Goal: Task Accomplishment & Management: Use online tool/utility

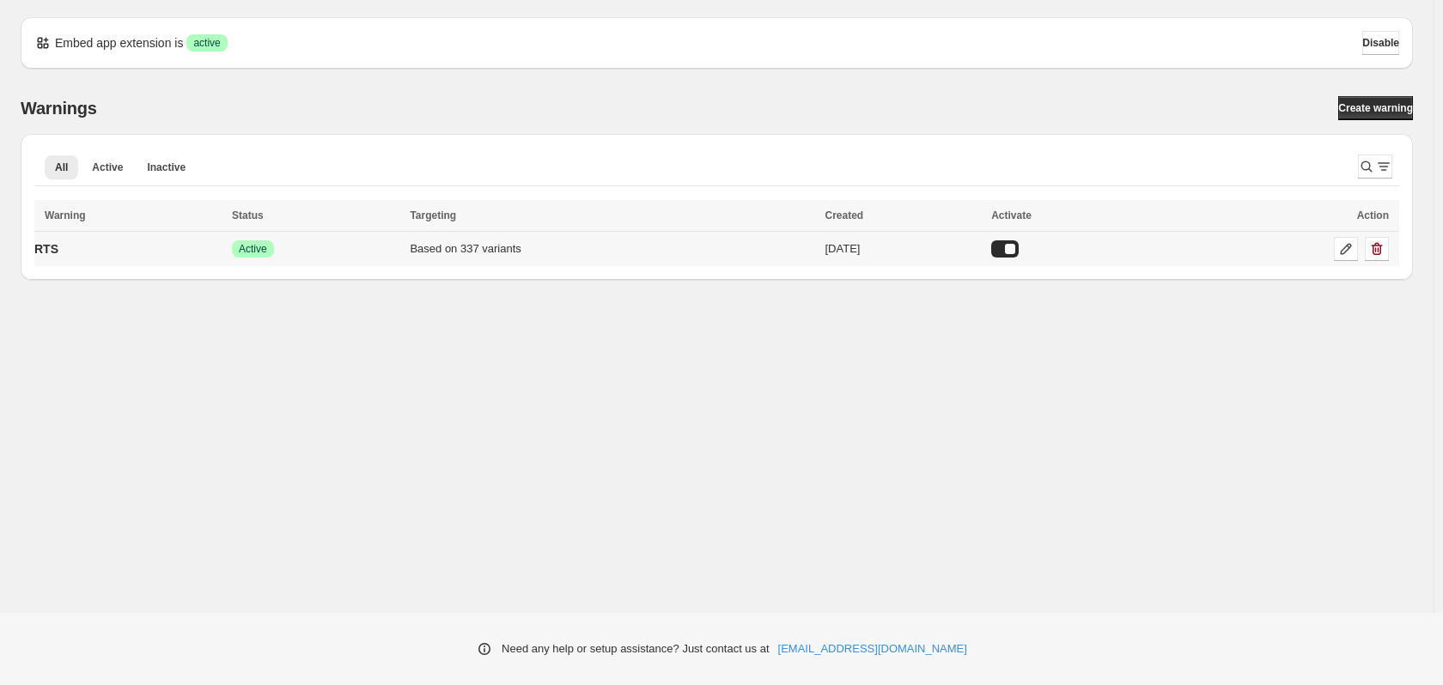
click at [155, 256] on td "RTS" at bounding box center [130, 249] width 192 height 35
click at [1348, 246] on icon at bounding box center [1345, 248] width 17 height 17
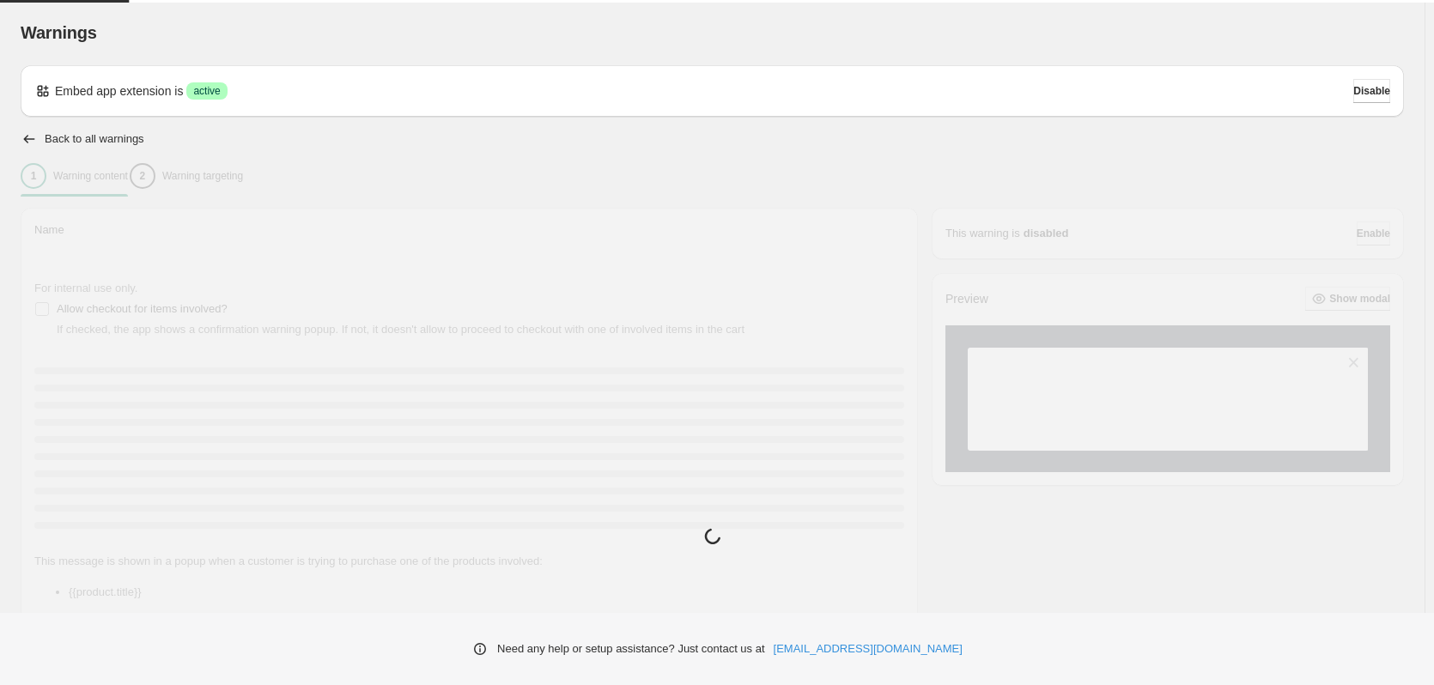
type input "***"
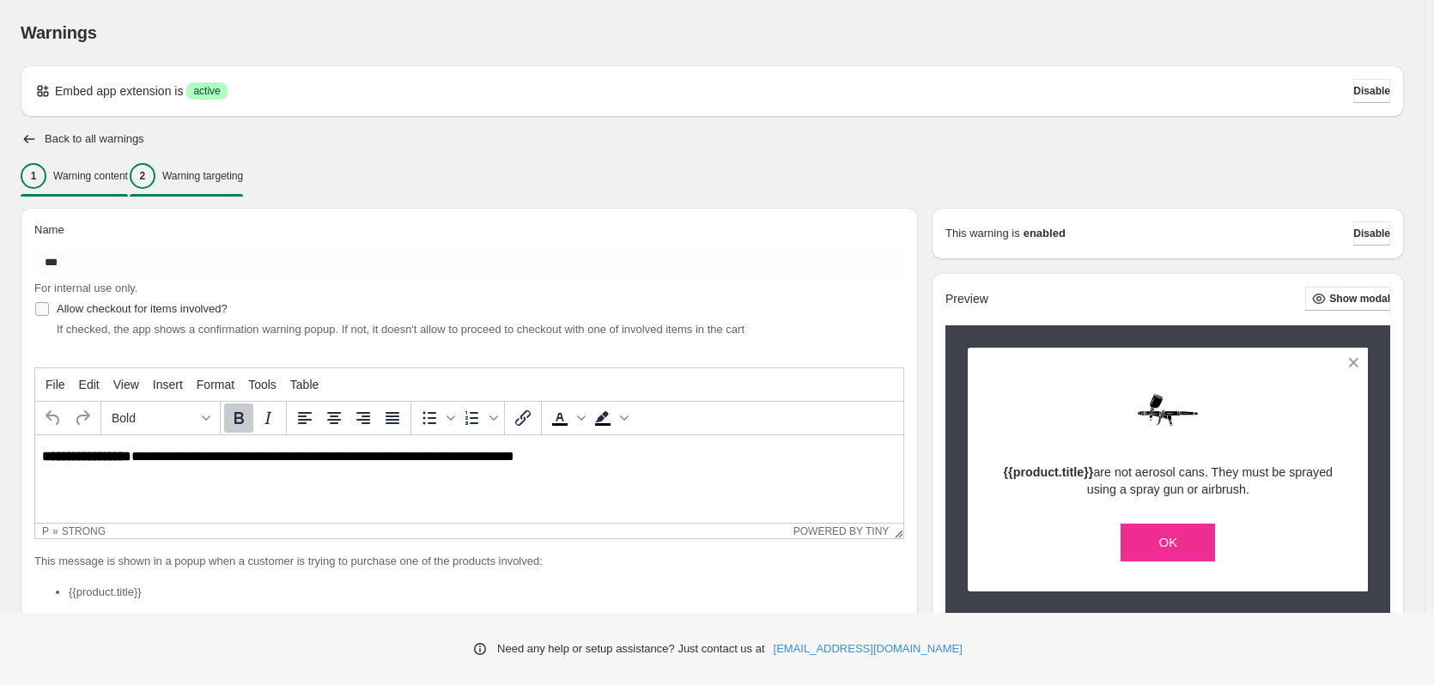
click at [212, 175] on p "Warning targeting" at bounding box center [202, 176] width 81 height 14
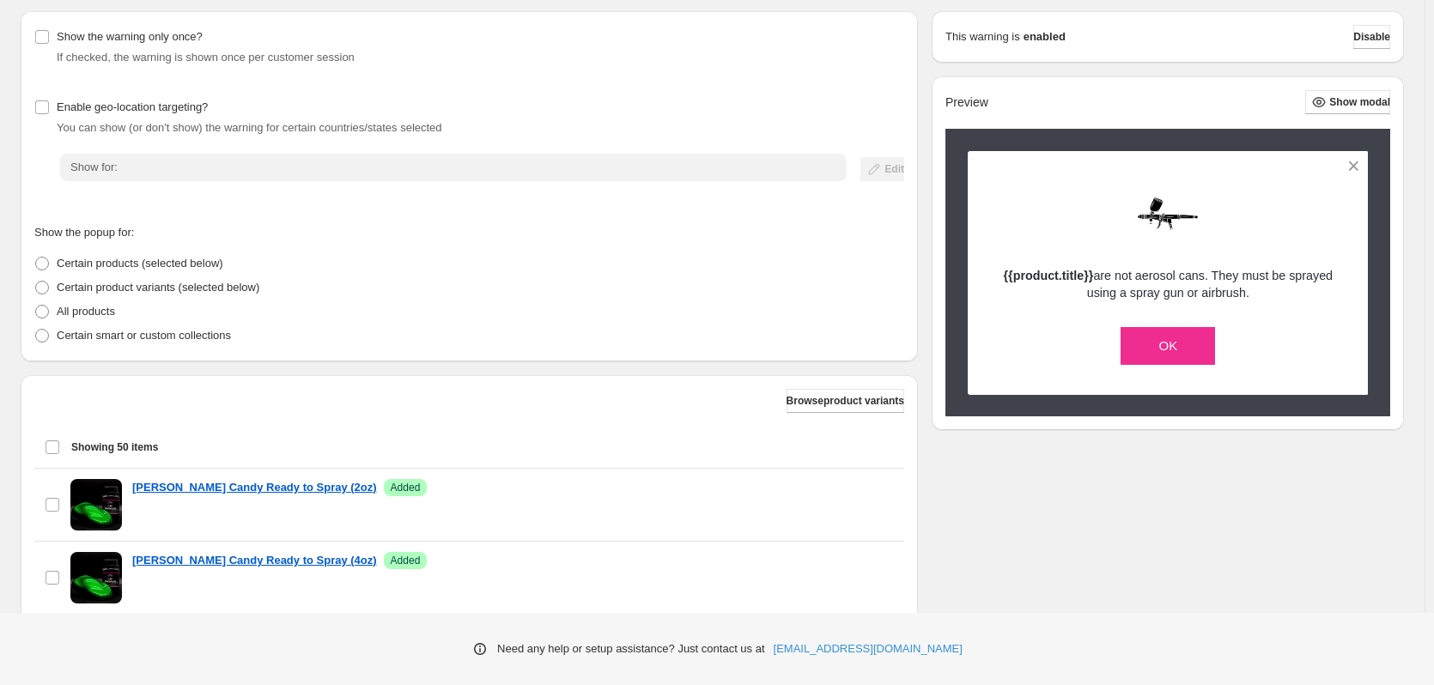
scroll to position [343, 0]
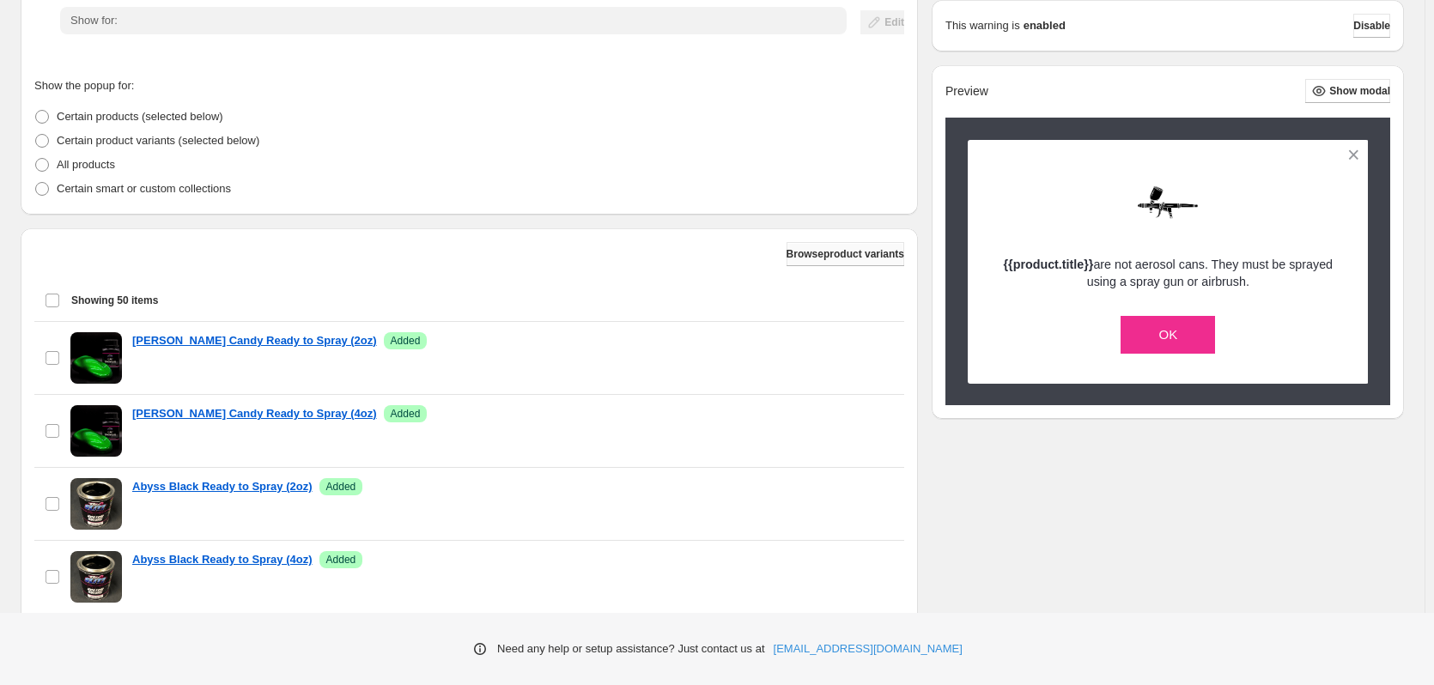
click at [853, 254] on span "Browse product variants" at bounding box center [846, 254] width 118 height 14
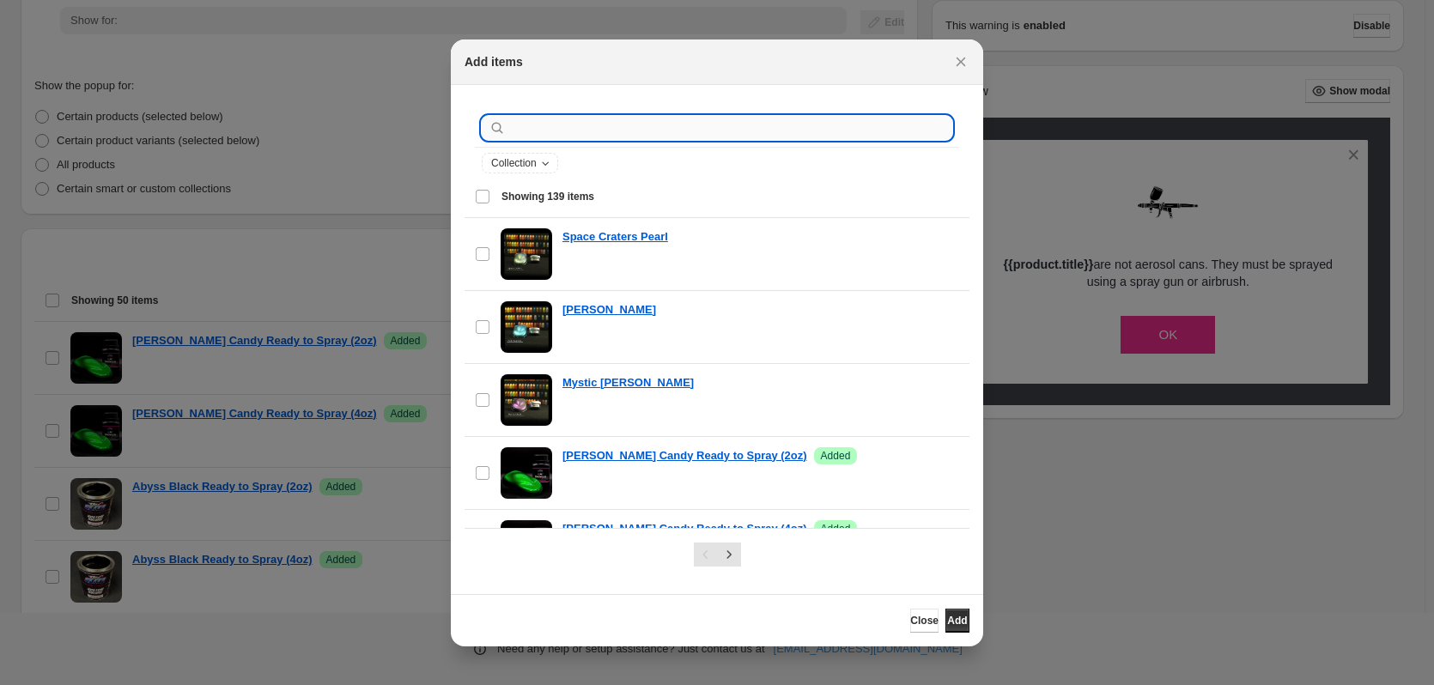
click at [558, 130] on input ":r19:" at bounding box center [730, 128] width 443 height 24
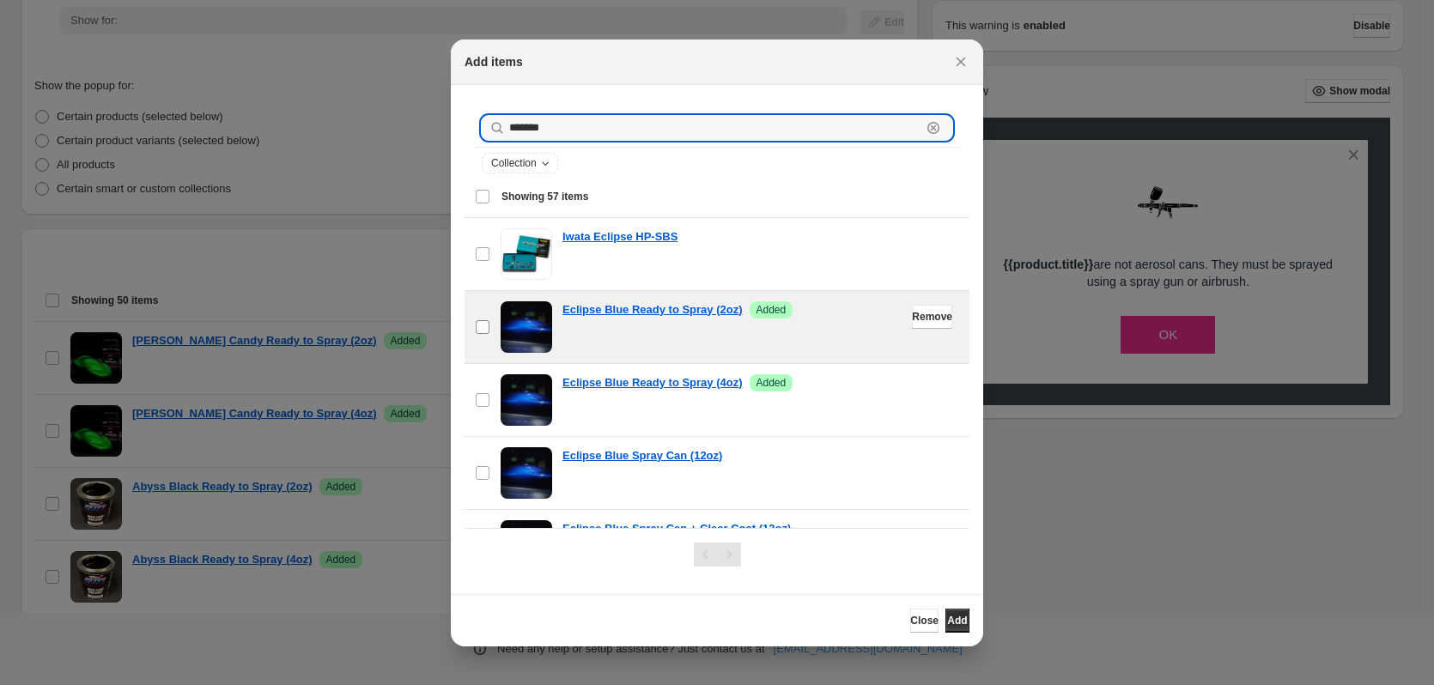
type input "*******"
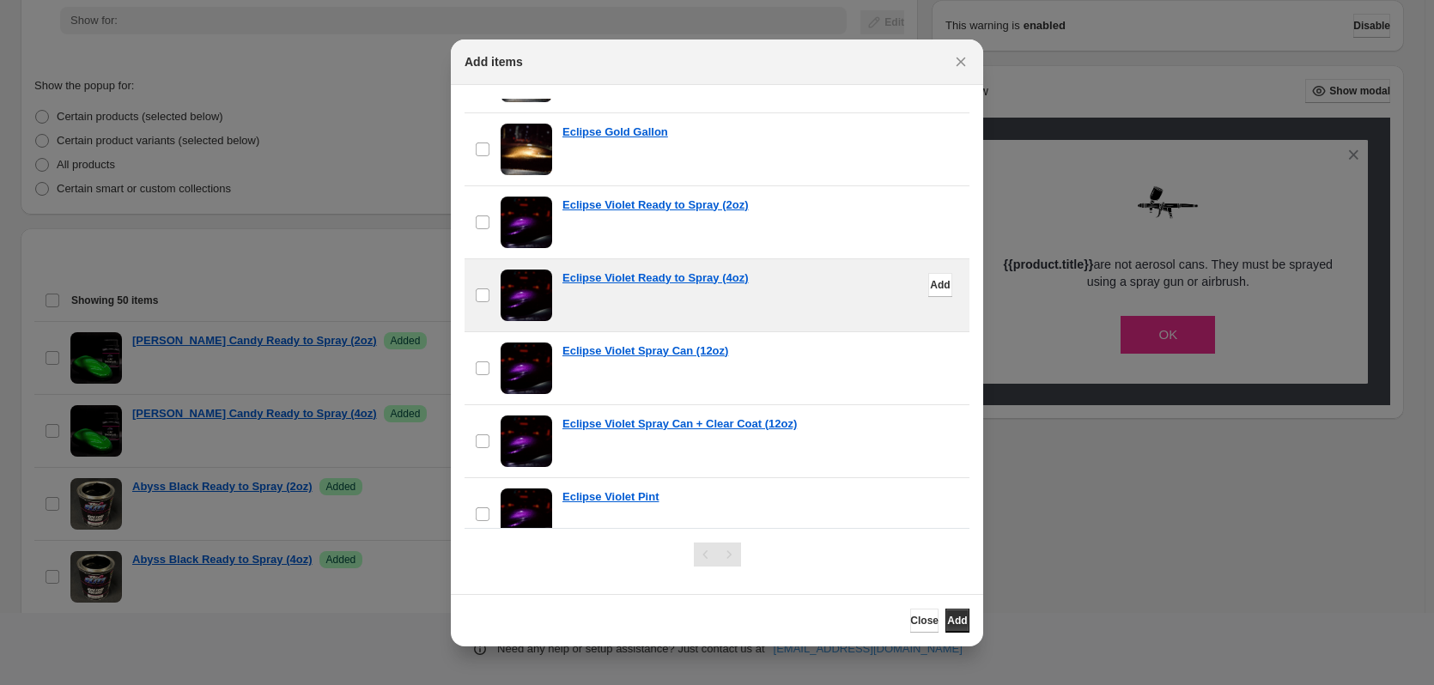
scroll to position [2662, 0]
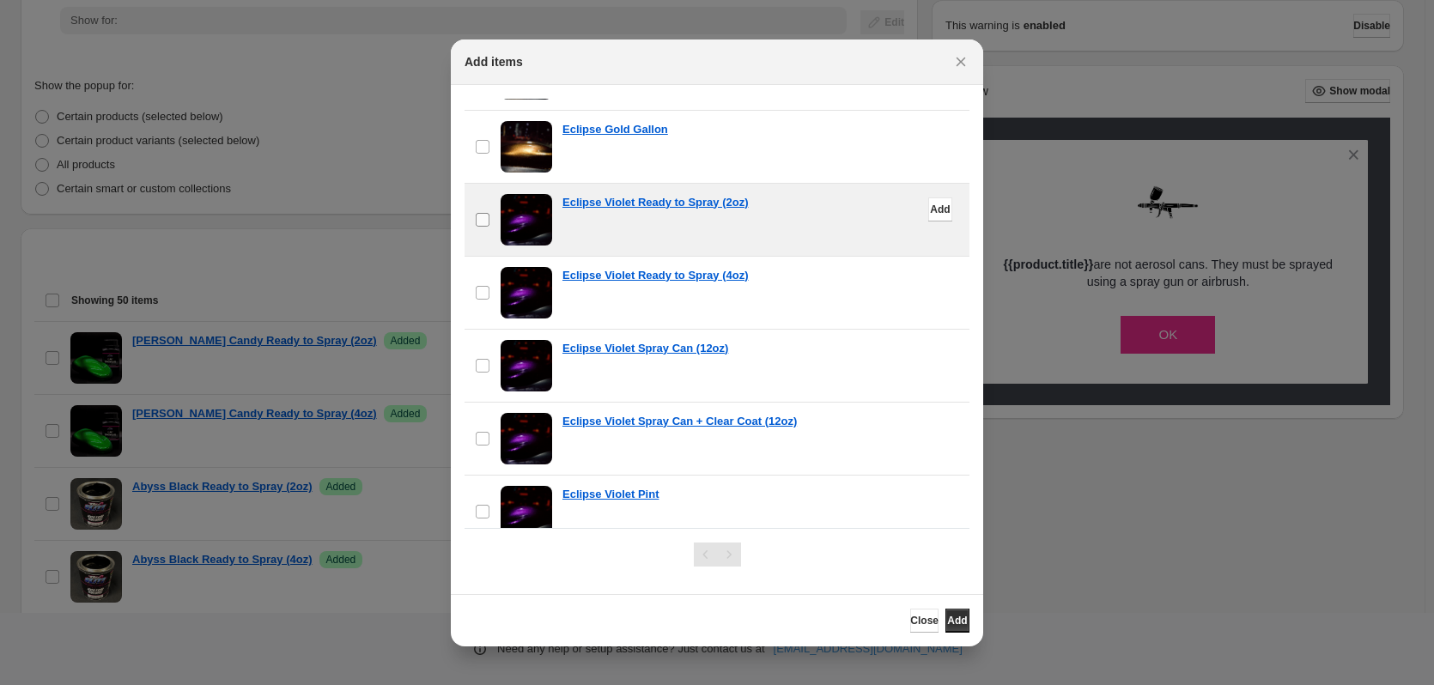
click at [489, 216] on span ":r19:" at bounding box center [482, 219] width 15 height 15
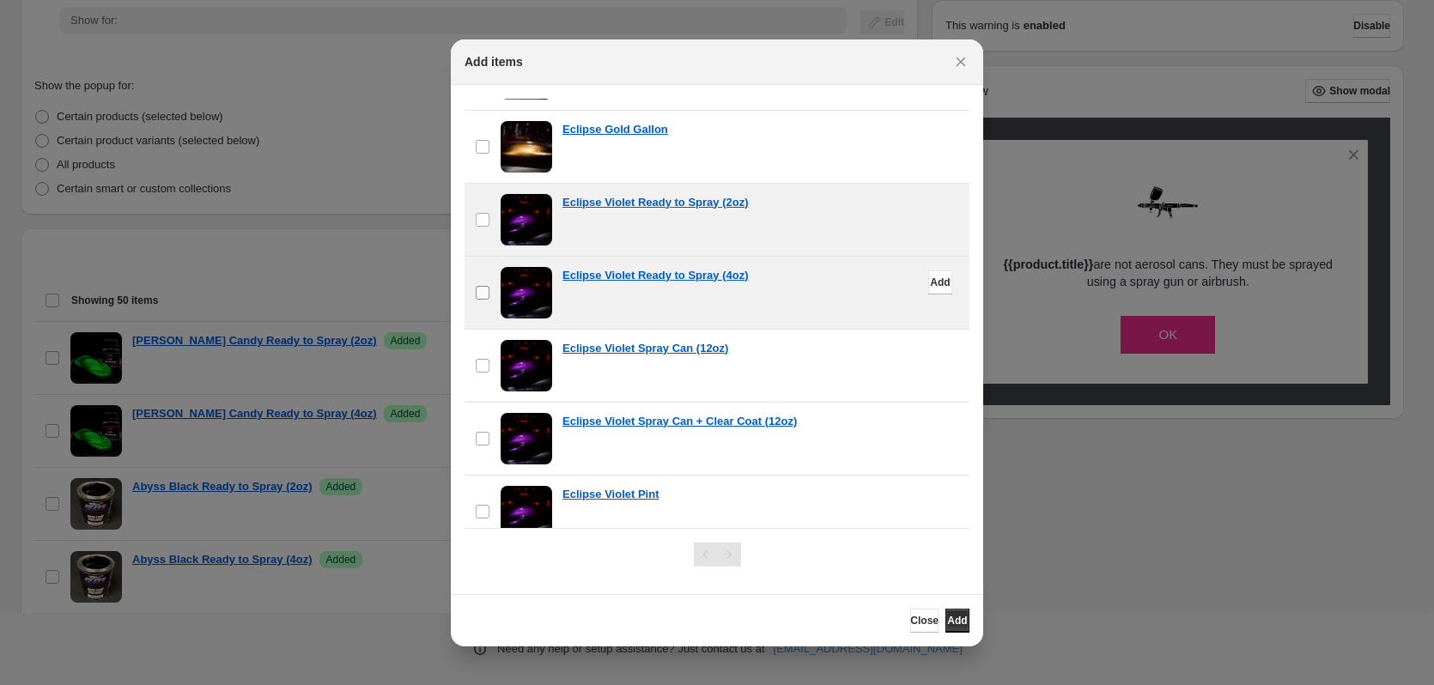
click at [491, 295] on label "checkbox" at bounding box center [483, 293] width 36 height 72
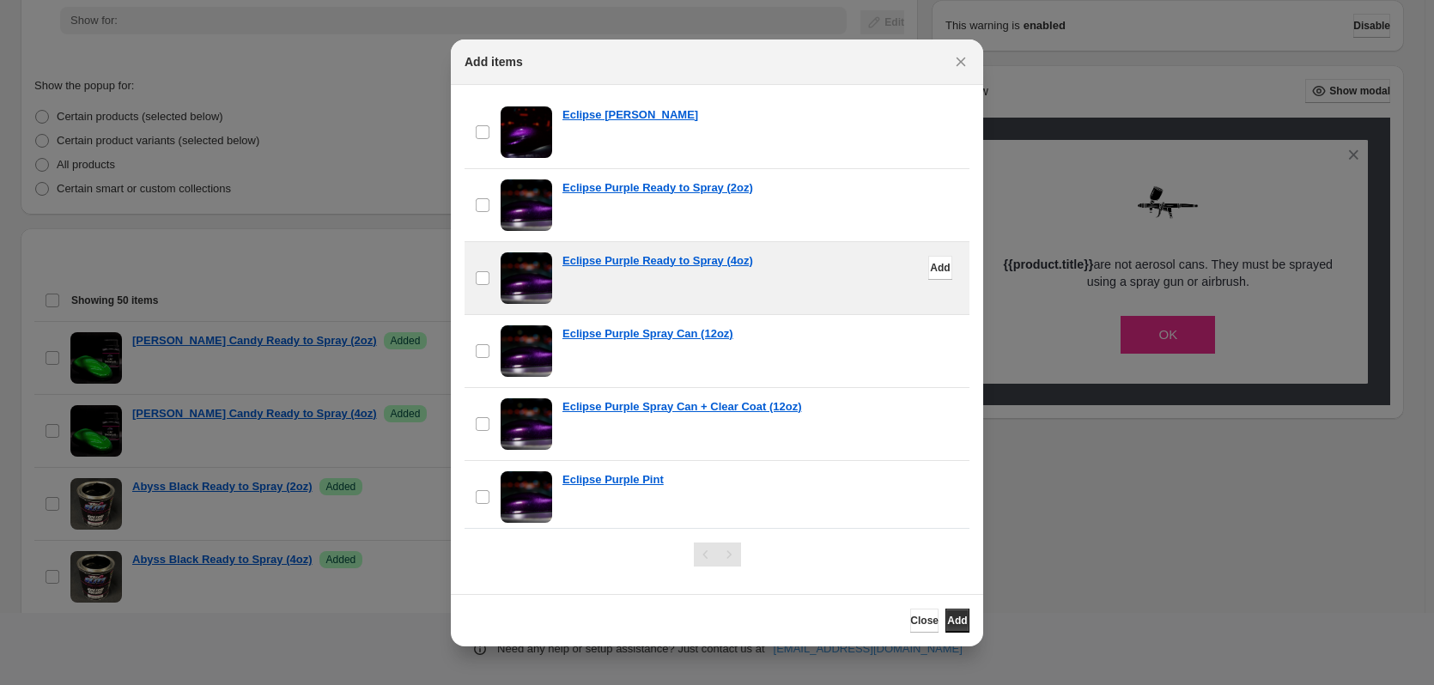
scroll to position [3206, 0]
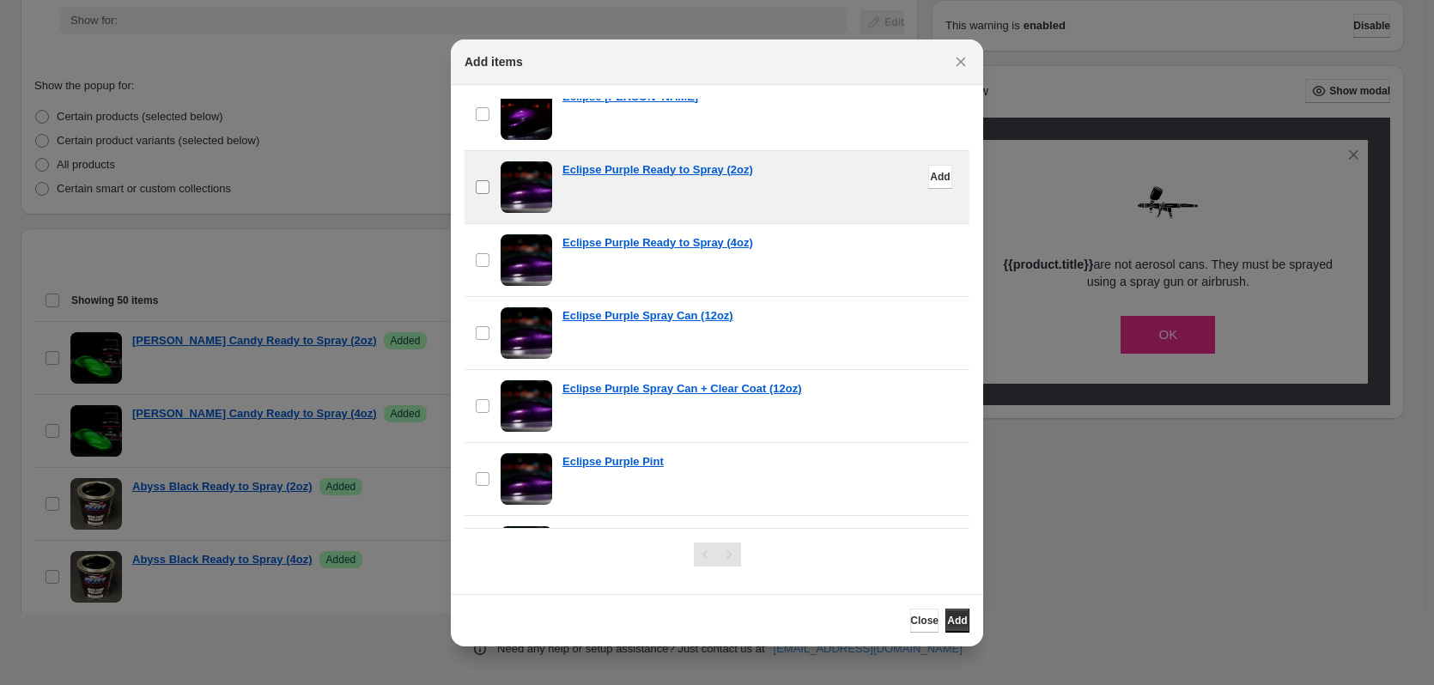
click at [479, 179] on span ":r19:" at bounding box center [482, 186] width 15 height 15
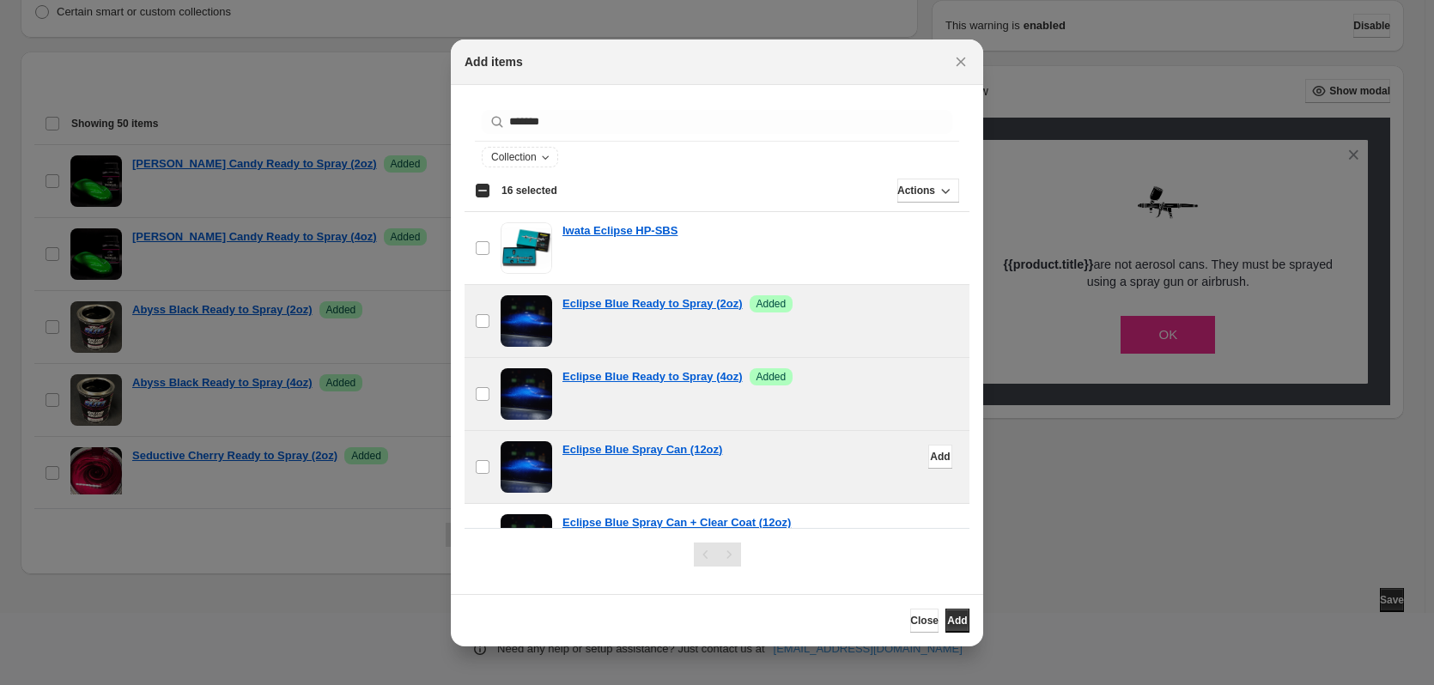
scroll to position [0, 0]
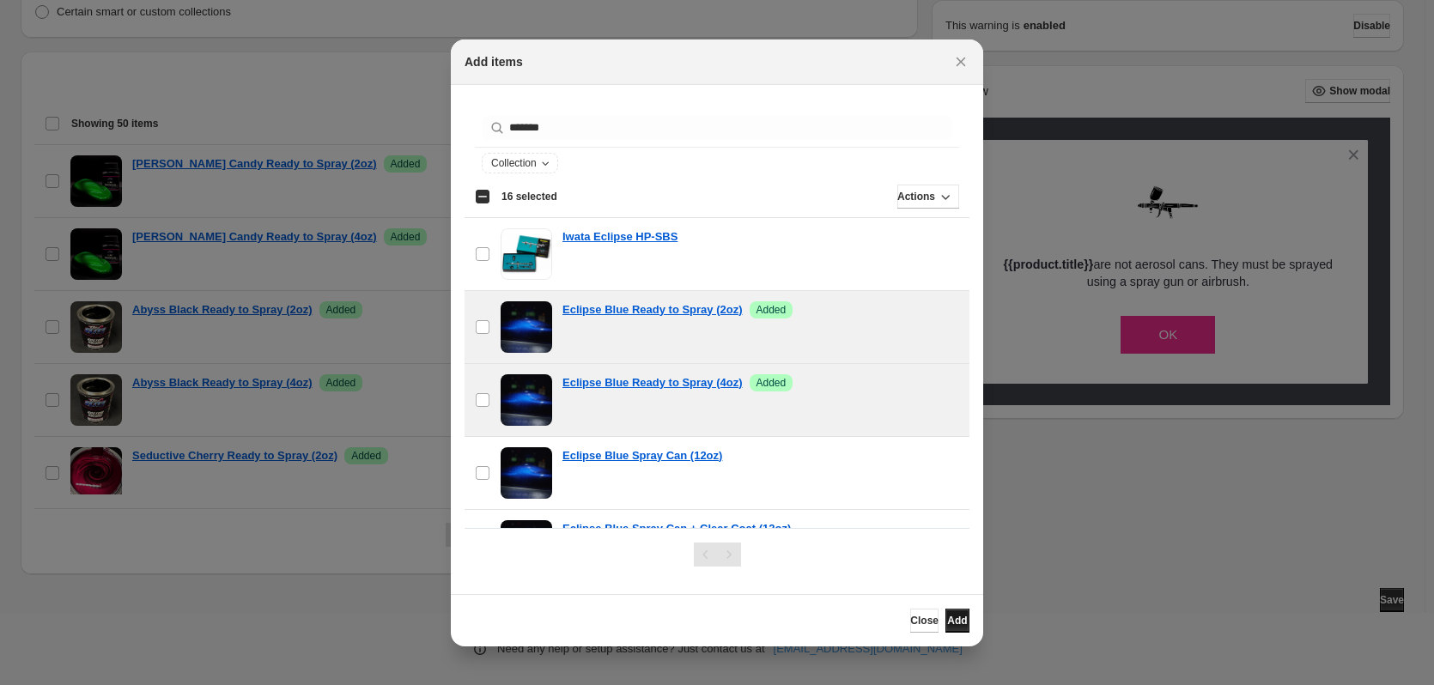
click at [957, 614] on span "Add" at bounding box center [957, 621] width 20 height 14
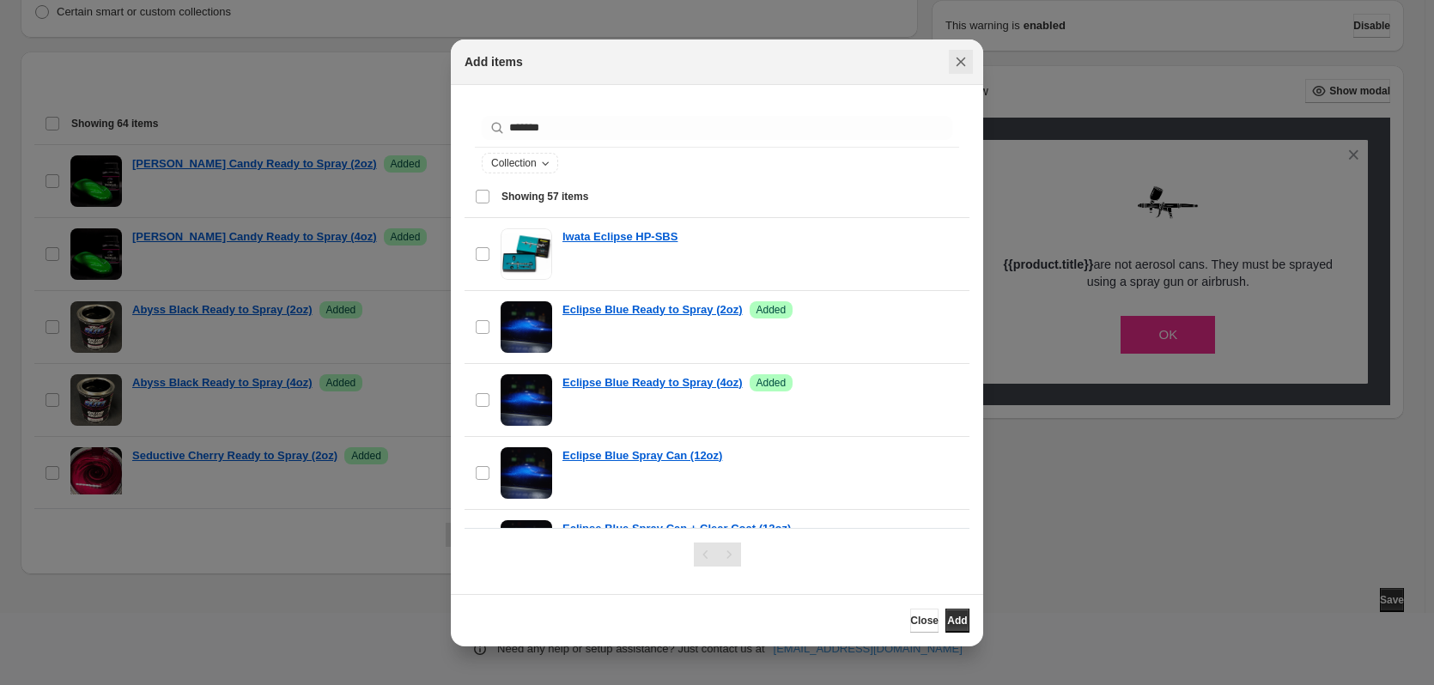
click at [956, 67] on icon "Close" at bounding box center [960, 61] width 17 height 17
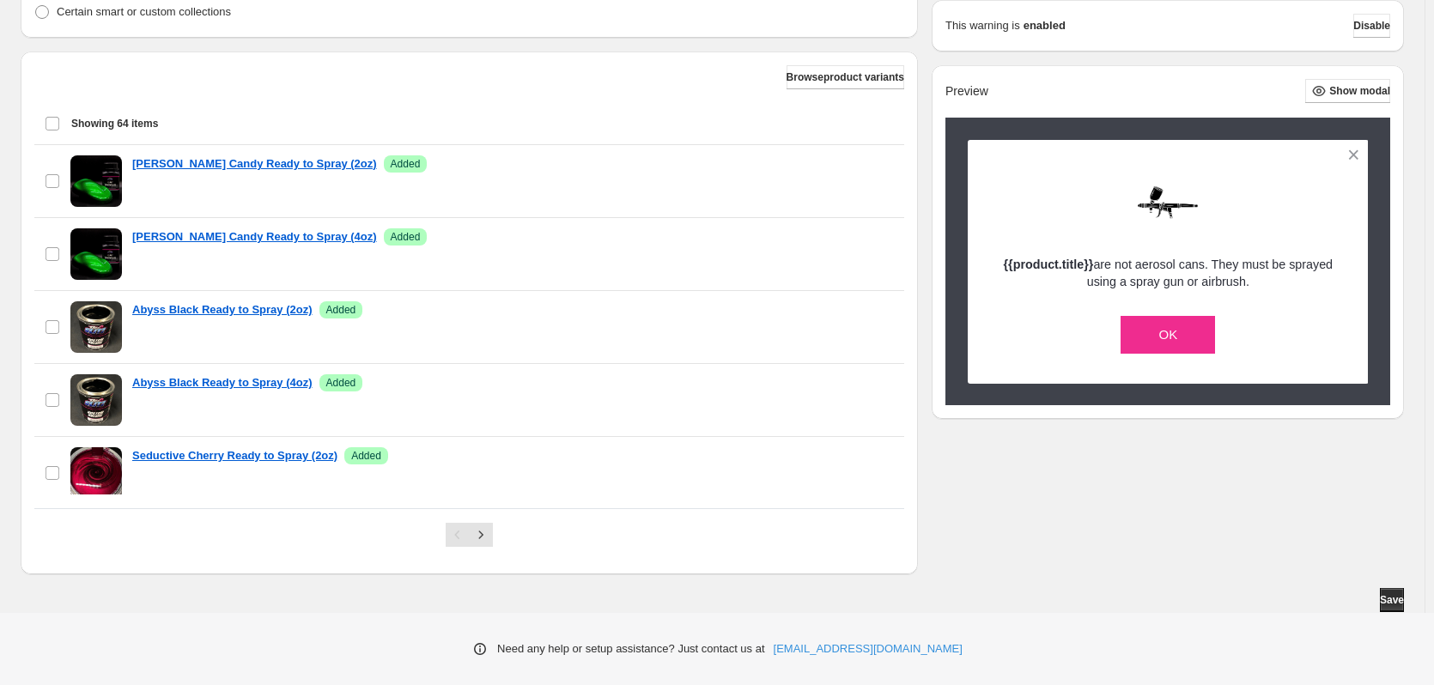
scroll to position [343, 0]
